Goal: Transaction & Acquisition: Book appointment/travel/reservation

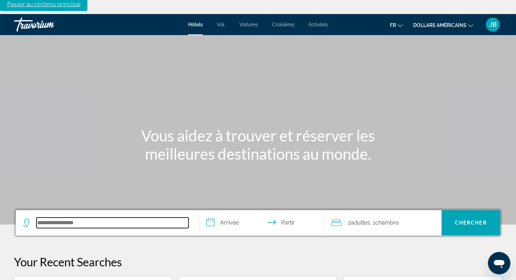
click at [84, 220] on input "Rechercher une destination hôtelière" at bounding box center [113, 223] width 152 height 11
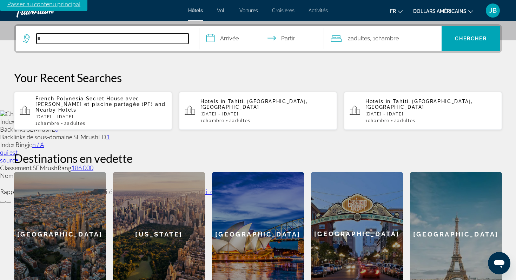
scroll to position [186, 0]
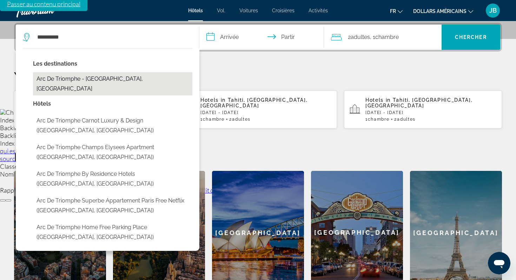
click at [96, 84] on button "Arc De Triomphe - [GEOGRAPHIC_DATA], [GEOGRAPHIC_DATA]" at bounding box center [112, 83] width 159 height 23
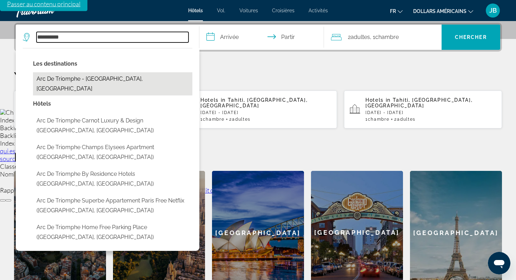
type input "**********"
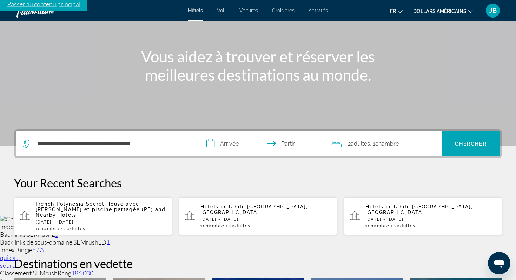
click at [231, 148] on input "**********" at bounding box center [262, 144] width 127 height 27
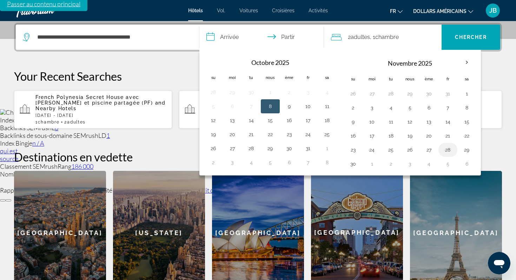
click at [445, 151] on button "28" at bounding box center [447, 150] width 11 height 10
click at [350, 165] on button "30" at bounding box center [353, 164] width 11 height 10
type input "**********"
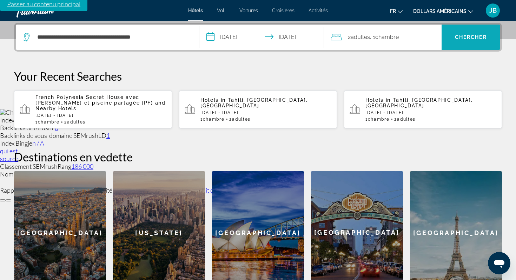
click at [472, 34] on font "Chercher" at bounding box center [471, 37] width 32 height 6
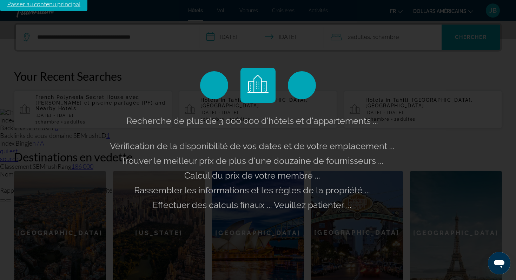
click at [511, 108] on div "Charger tous les paramètres Index Google je n / A Backlinks SEMrush L 0 Backlin…" at bounding box center [258, 154] width 516 height 93
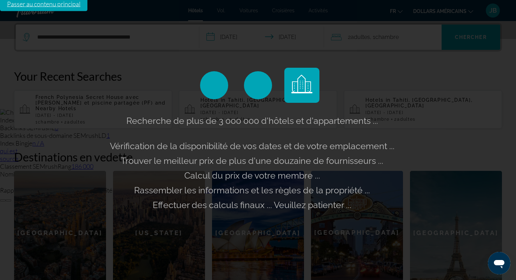
click at [511, 108] on div "Charger tous les paramètres Index Google je n / A Backlinks SEMrush L 0 Backlin…" at bounding box center [258, 154] width 516 height 93
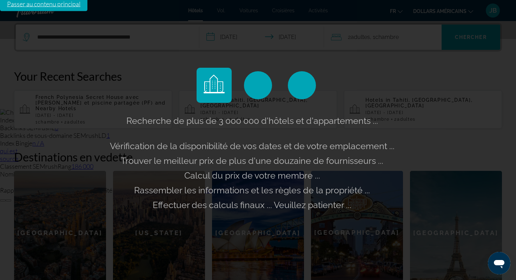
click at [6, 199] on button at bounding box center [3, 200] width 6 height 2
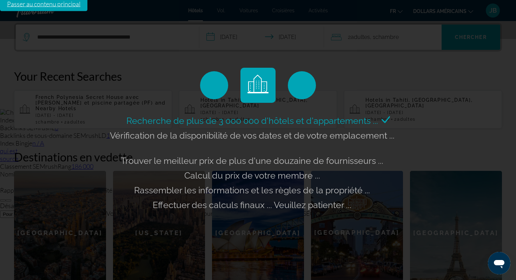
click at [38, 212] on font "Pour ce domaine" at bounding box center [20, 214] width 35 height 5
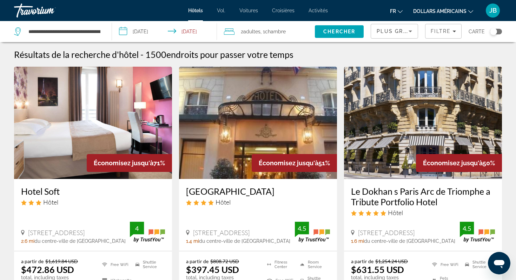
click at [458, 15] on button "dollars américains USD ($) MXN ([GEOGRAPHIC_DATA]$) CAD ($ CA) GBP (£) EUR (€) …" at bounding box center [443, 11] width 60 height 10
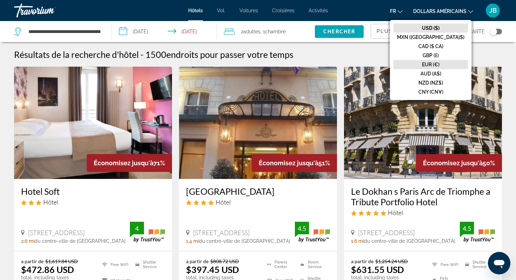
click at [440, 65] on font "EUR (€)" at bounding box center [431, 65] width 18 height 6
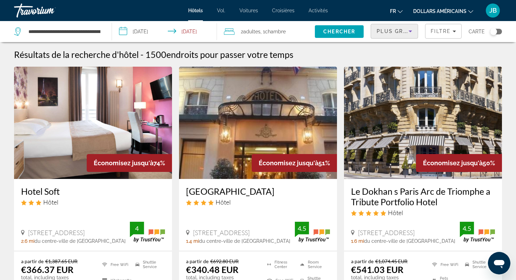
click at [404, 34] on span "Plus grandes économies" at bounding box center [419, 31] width 84 height 6
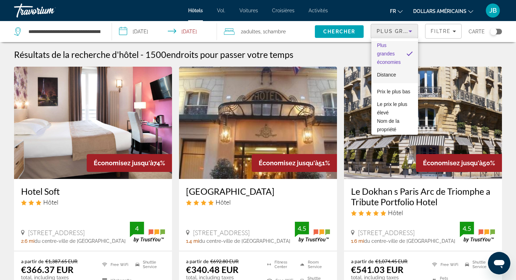
scroll to position [19, 0]
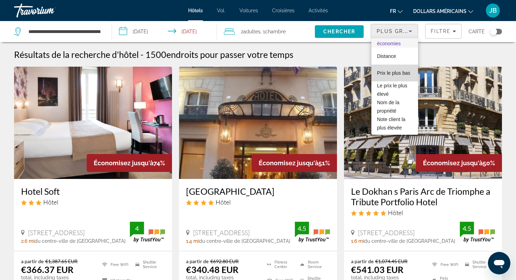
click at [395, 77] on span "Prix ​​le plus bas" at bounding box center [393, 73] width 33 height 8
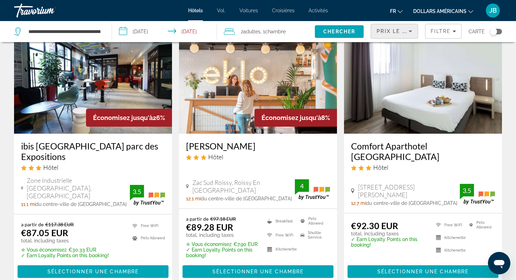
scroll to position [51, 0]
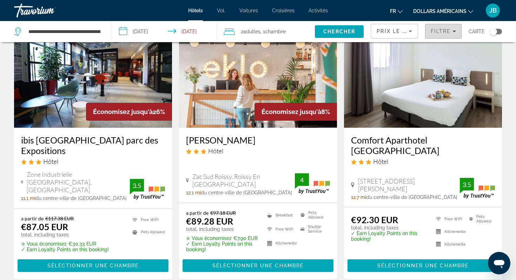
click at [442, 28] on span "Filters" at bounding box center [444, 31] width 36 height 17
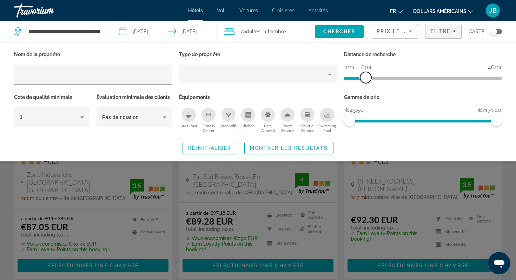
drag, startPoint x: 439, startPoint y: 76, endPoint x: 365, endPoint y: 76, distance: 74.4
click at [365, 76] on span "ngx-slider" at bounding box center [365, 77] width 11 height 11
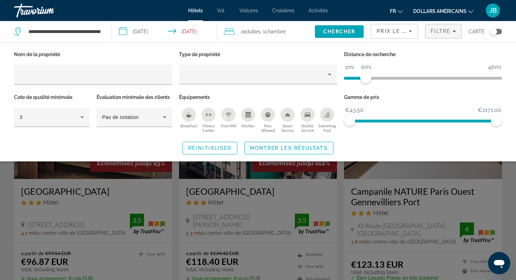
click at [303, 145] on span "Montrer les résultats" at bounding box center [289, 148] width 78 height 6
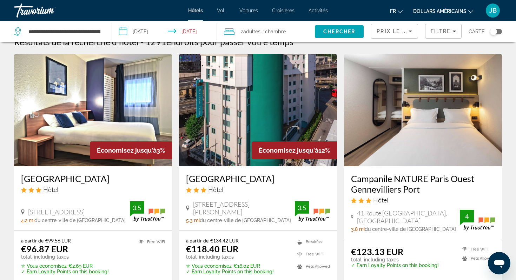
scroll to position [13, 0]
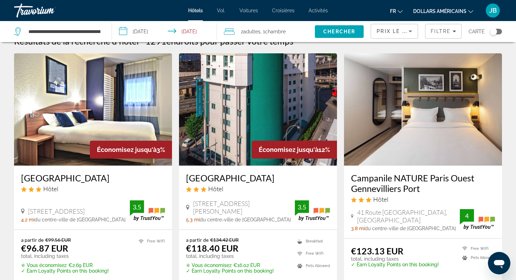
click at [383, 32] on span "Prix ​​le plus bas" at bounding box center [404, 31] width 55 height 6
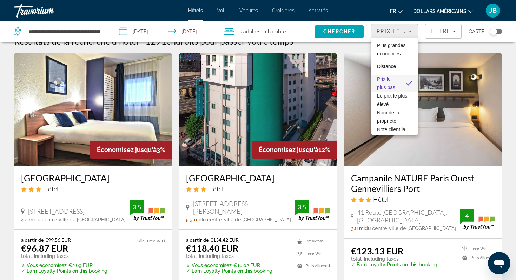
click at [434, 32] on div at bounding box center [258, 140] width 516 height 280
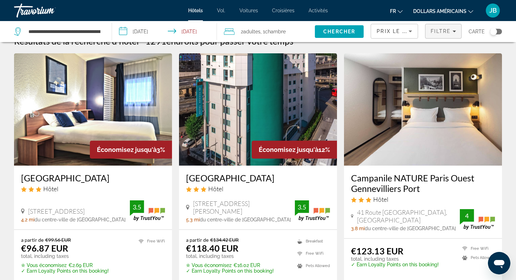
click at [440, 33] on span "Filtre" at bounding box center [441, 31] width 20 height 6
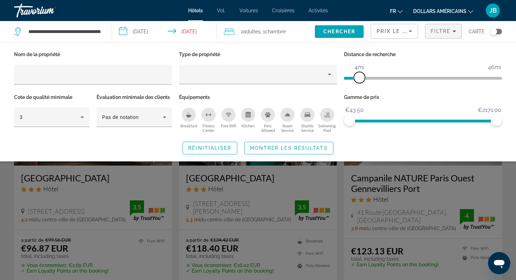
drag, startPoint x: 365, startPoint y: 79, endPoint x: 358, endPoint y: 79, distance: 7.4
click at [358, 79] on span "ngx-slider" at bounding box center [359, 77] width 11 height 11
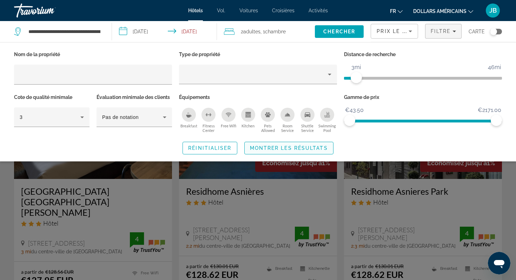
click at [309, 149] on span "Montrer les résultats" at bounding box center [289, 148] width 78 height 6
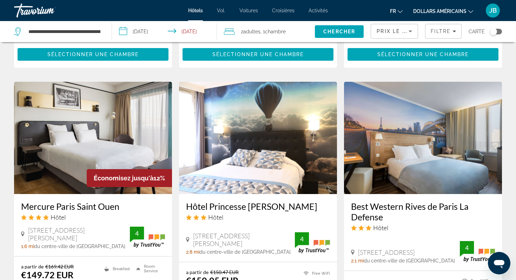
scroll to position [803, 0]
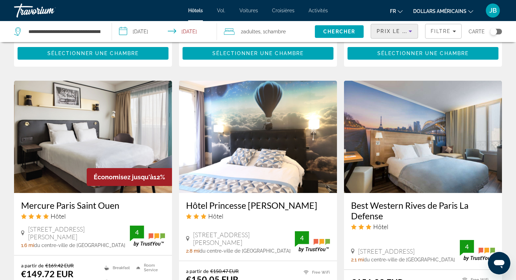
click at [388, 35] on div "Prix ​​le plus bas" at bounding box center [393, 31] width 32 height 8
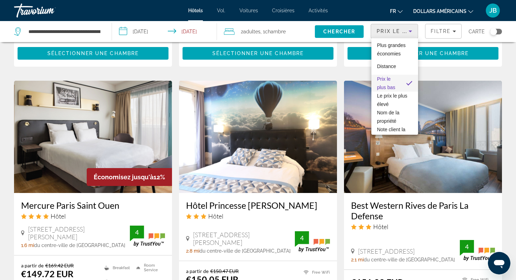
click at [428, 32] on div at bounding box center [258, 140] width 516 height 280
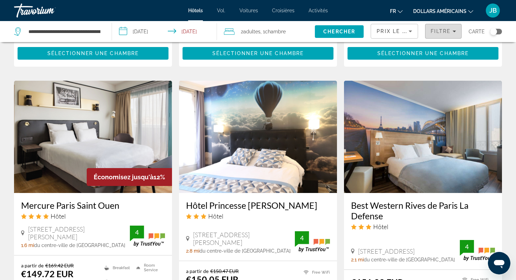
click at [434, 32] on span "Filtre" at bounding box center [441, 31] width 20 height 6
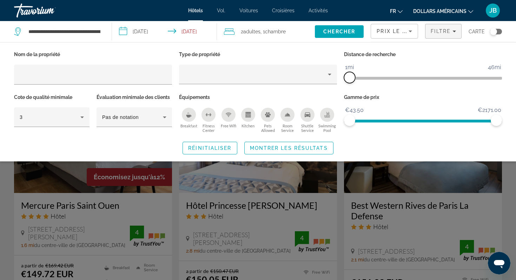
drag, startPoint x: 356, startPoint y: 75, endPoint x: 349, endPoint y: 75, distance: 7.1
click at [349, 75] on span "ngx-slider" at bounding box center [349, 77] width 11 height 11
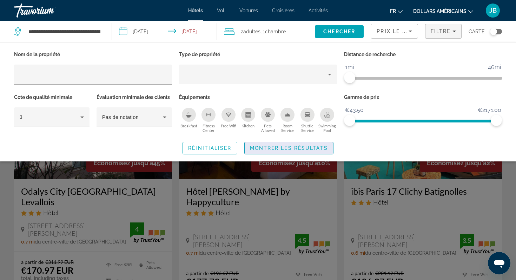
click at [296, 147] on span "Montrer les résultats" at bounding box center [289, 148] width 78 height 6
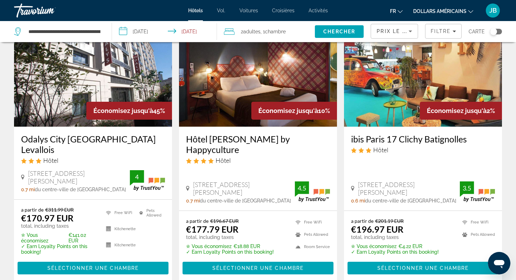
scroll to position [51, 0]
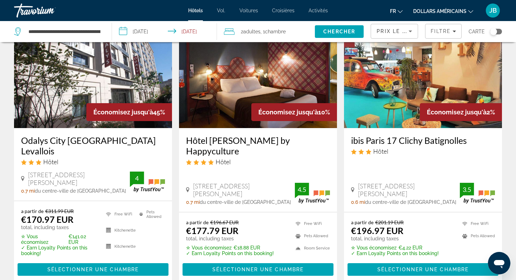
click at [121, 90] on img "Contenu principal" at bounding box center [93, 72] width 158 height 112
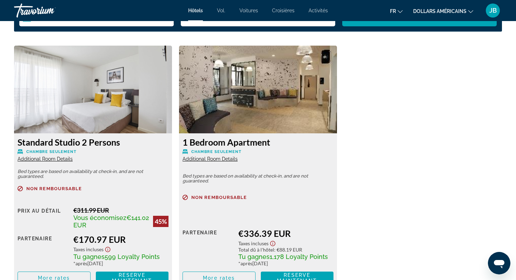
scroll to position [988, 0]
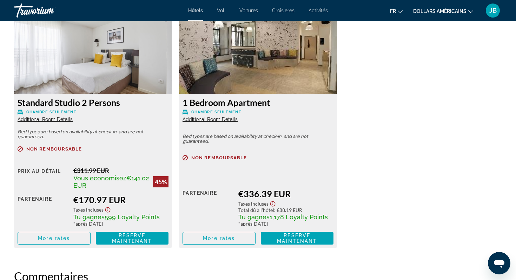
click at [107, 209] on icon "Show Taxes and Fees disclaimer" at bounding box center [108, 210] width 8 height 6
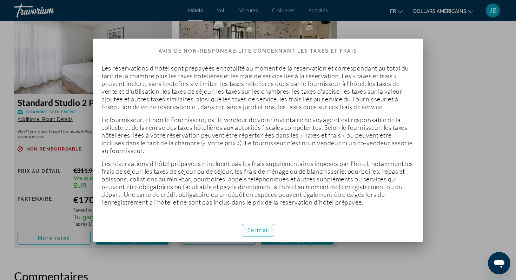
click at [262, 228] on font "Fermer" at bounding box center [258, 231] width 21 height 6
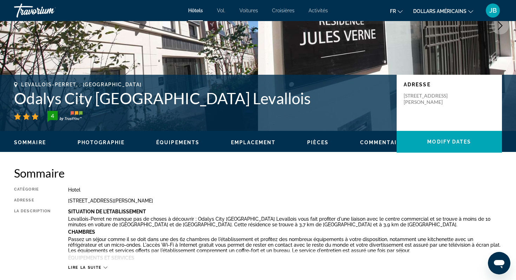
scroll to position [100, 0]
click at [261, 140] on span "Emplacement" at bounding box center [253, 143] width 45 height 6
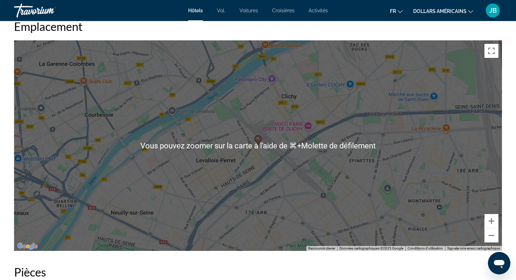
scroll to position [663, 0]
